Goal: Navigation & Orientation: Find specific page/section

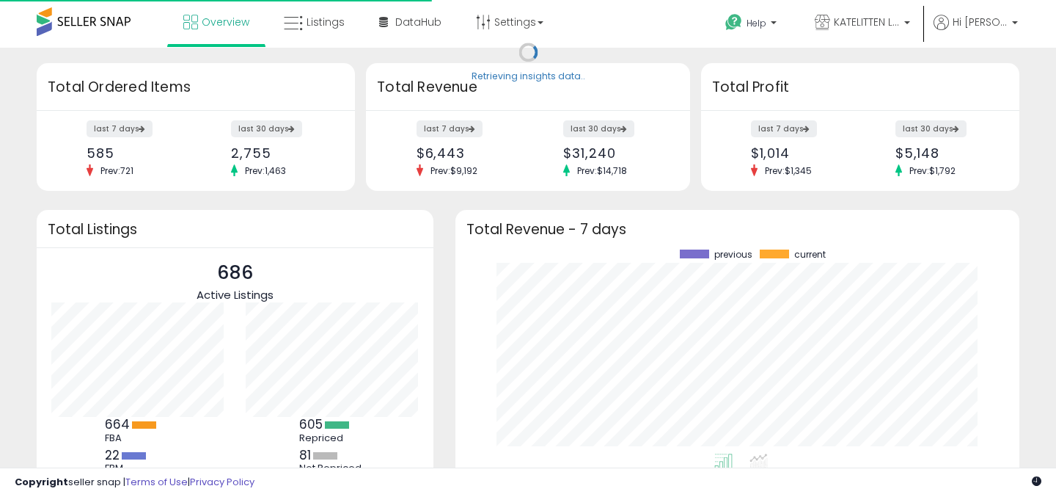
scroll to position [204, 535]
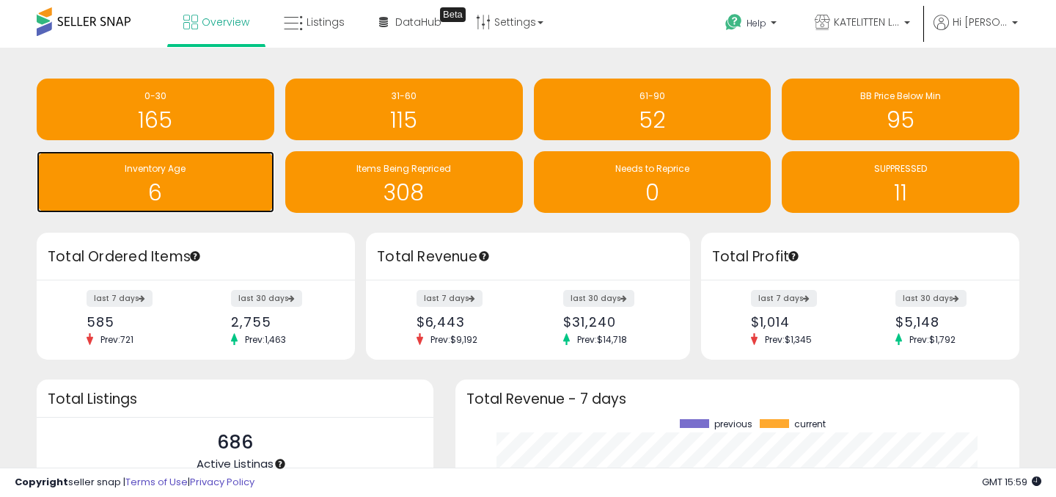
click at [194, 185] on h1 "6" at bounding box center [155, 192] width 223 height 24
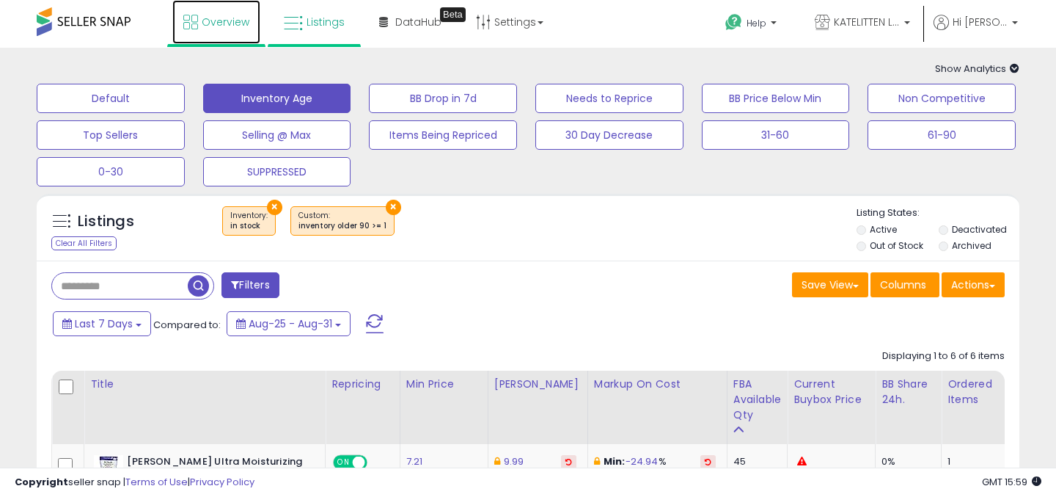
click at [216, 33] on link "Overview" at bounding box center [216, 22] width 88 height 44
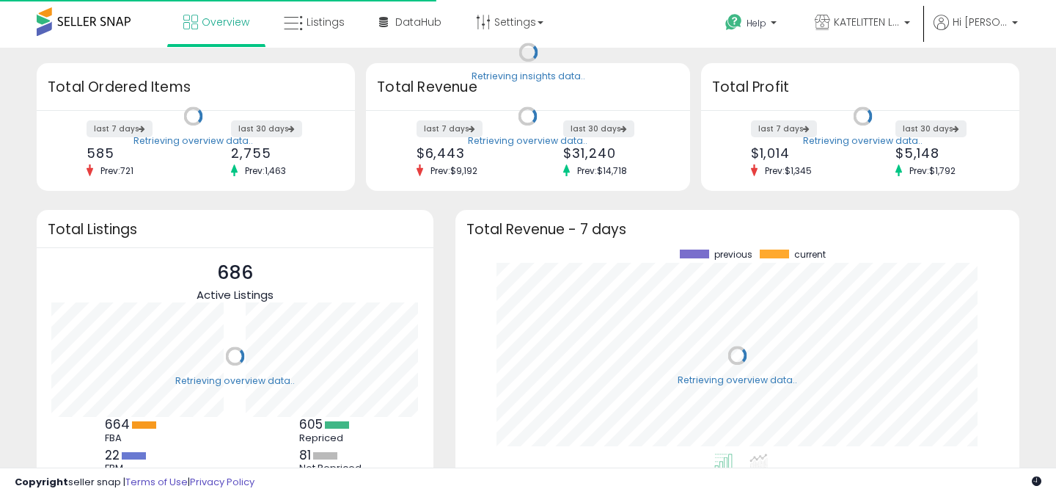
scroll to position [204, 535]
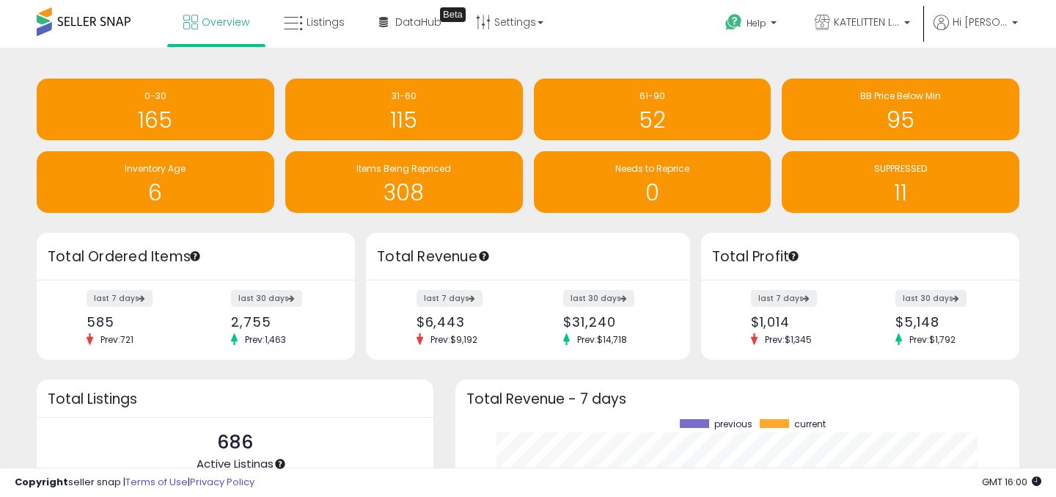
click at [524, 65] on div "Retrieving insights data.. 0-30 165 31-60 115 61-90" at bounding box center [528, 147] width 1005 height 170
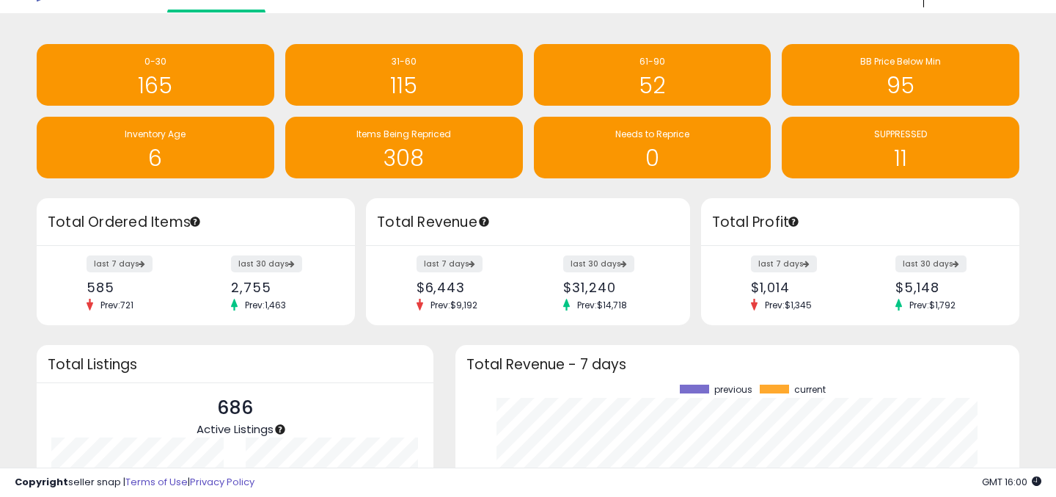
scroll to position [0, 0]
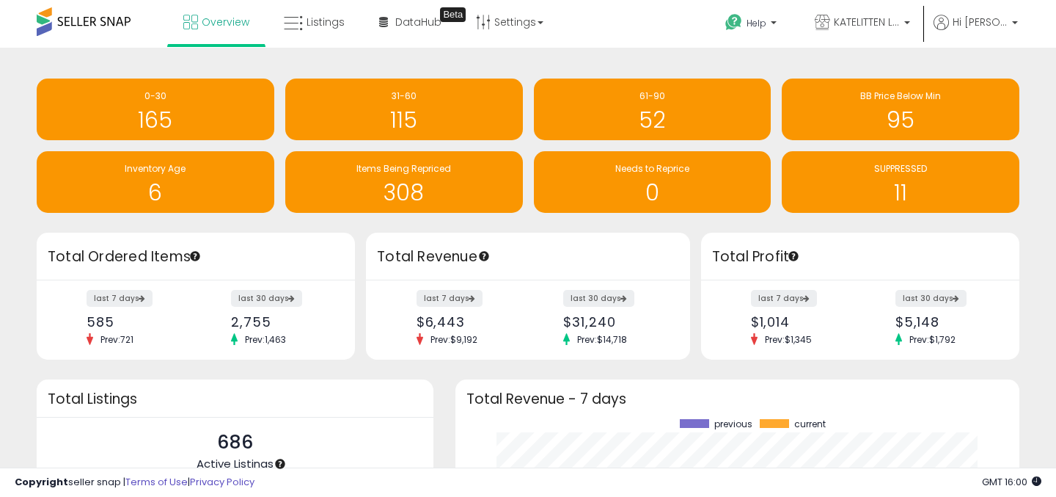
click at [439, 223] on div "Retrieving insights data.. 0-30 165 31-60 115 61-90" at bounding box center [528, 147] width 1005 height 170
click at [404, 227] on div "Retrieving insights data.. 0-30 165 31-60 115 61-90" at bounding box center [528, 147] width 1005 height 170
